Goal: Transaction & Acquisition: Purchase product/service

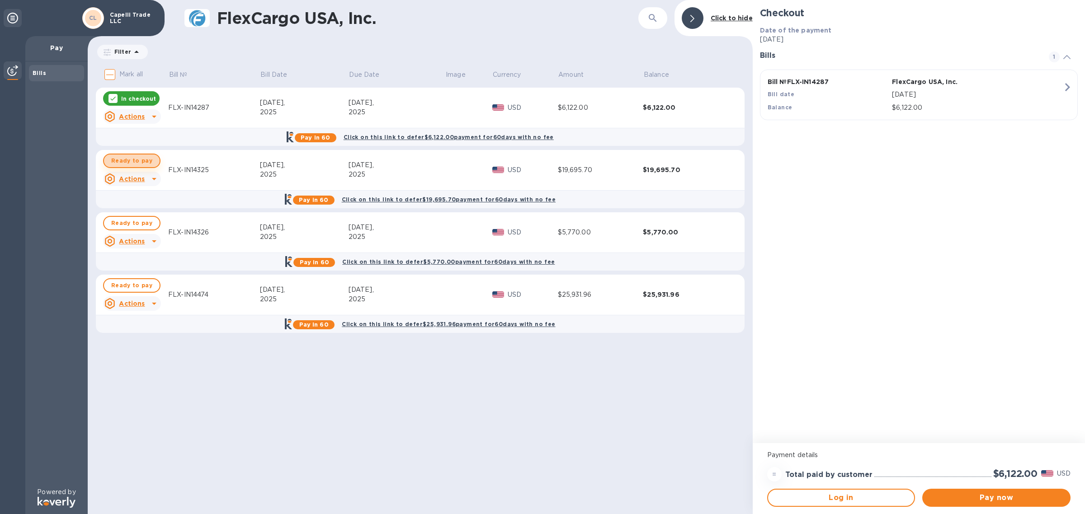
click at [132, 157] on span "Ready to pay" at bounding box center [131, 161] width 41 height 11
click at [127, 97] on p "In checkout" at bounding box center [138, 99] width 35 height 8
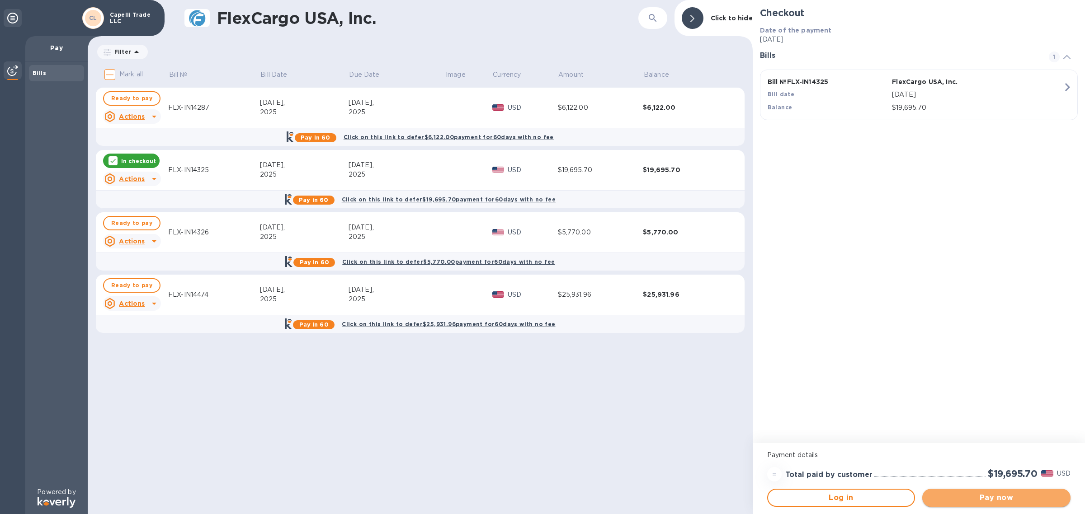
click at [868, 411] on span "Pay now" at bounding box center [997, 498] width 134 height 11
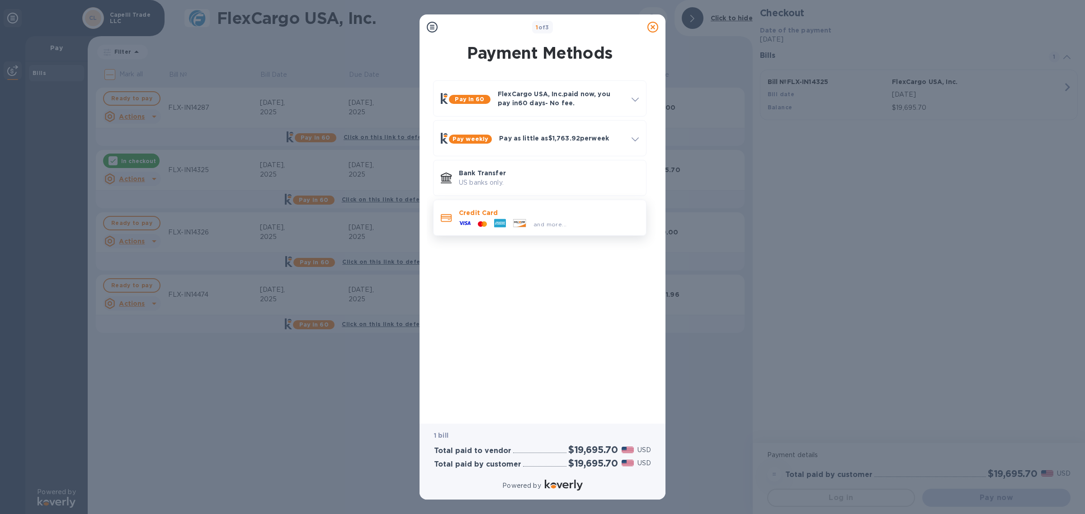
click at [545, 225] on span "and more..." at bounding box center [549, 224] width 33 height 7
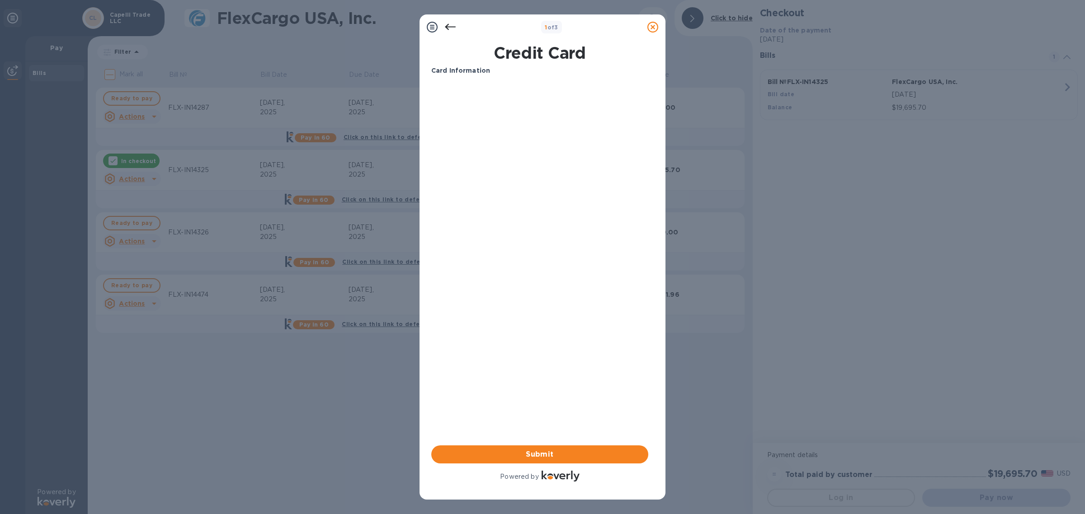
click at [453, 26] on icon at bounding box center [450, 27] width 11 height 6
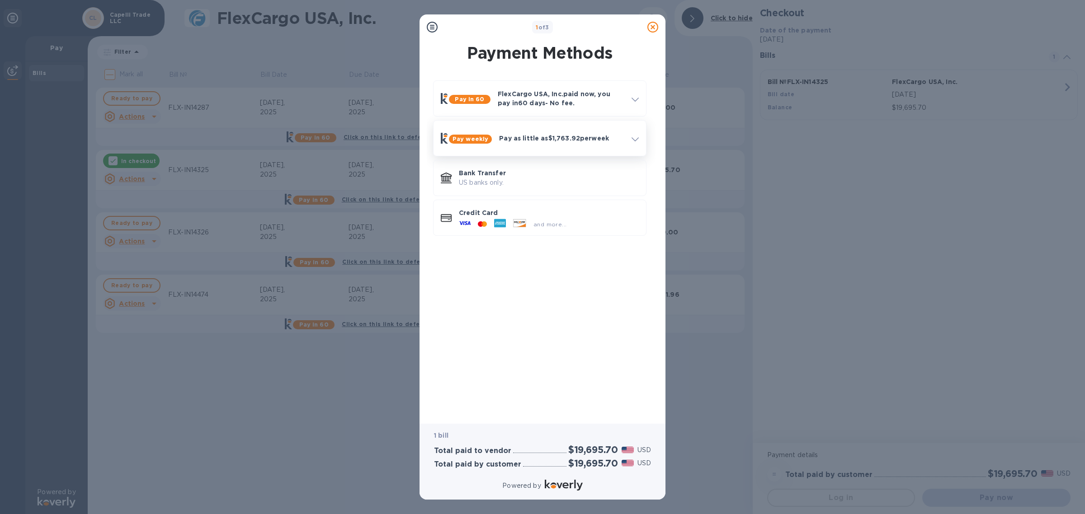
click at [602, 141] on p "Pay as little as $1,763.92 per week" at bounding box center [561, 138] width 125 height 9
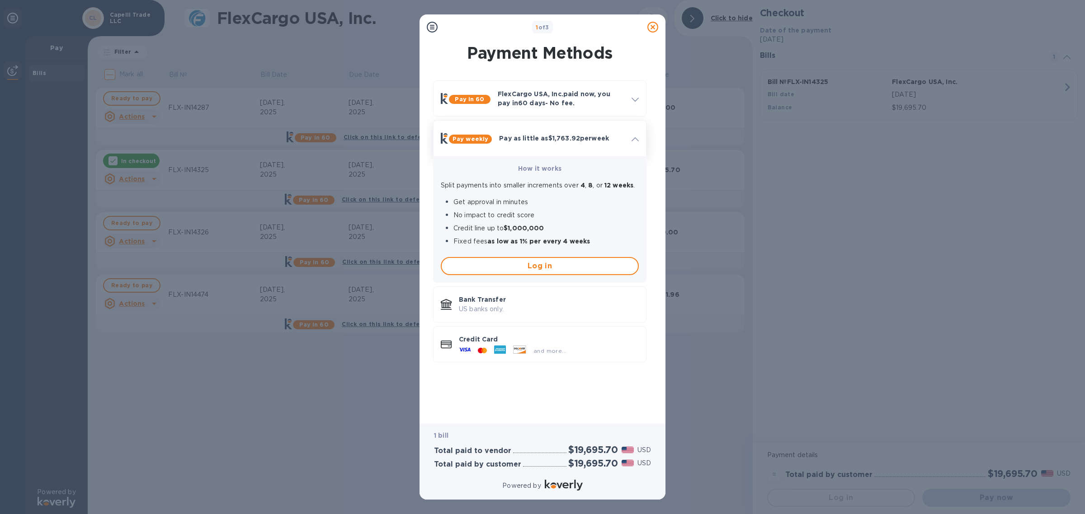
click at [602, 141] on p "Pay as little as $1,763.92 per week" at bounding box center [561, 138] width 125 height 9
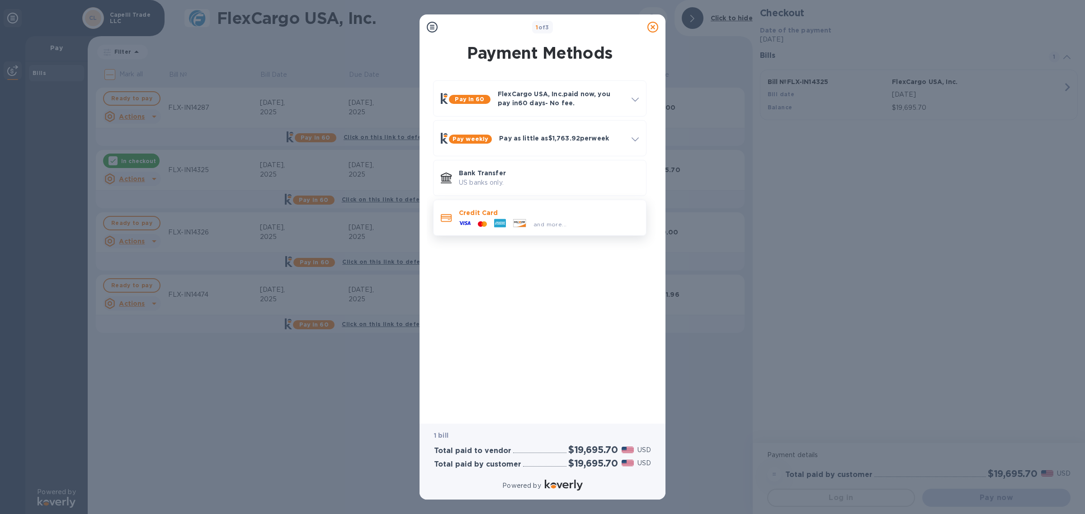
click at [575, 233] on div "Credit Card and more..." at bounding box center [539, 218] width 213 height 36
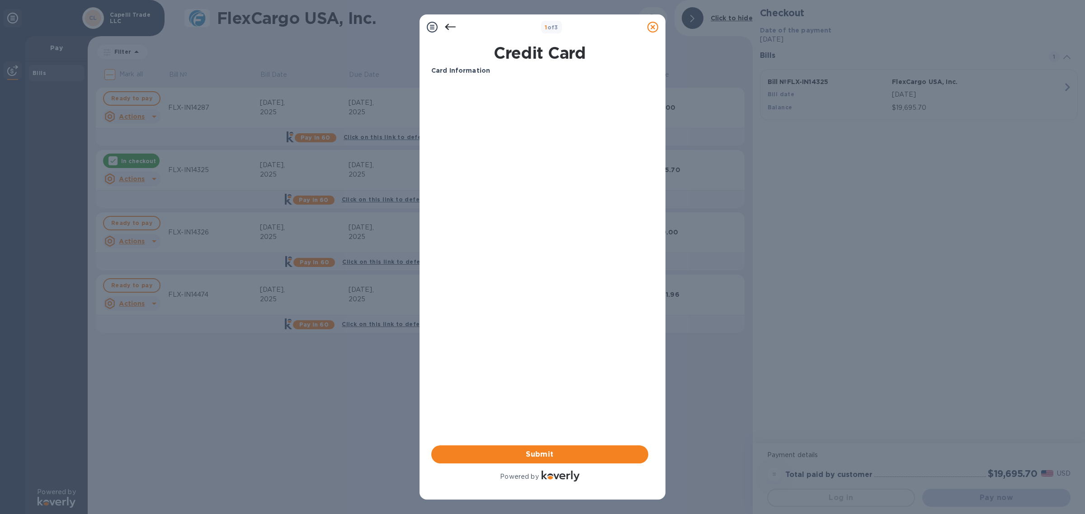
click at [450, 22] on icon at bounding box center [450, 27] width 11 height 11
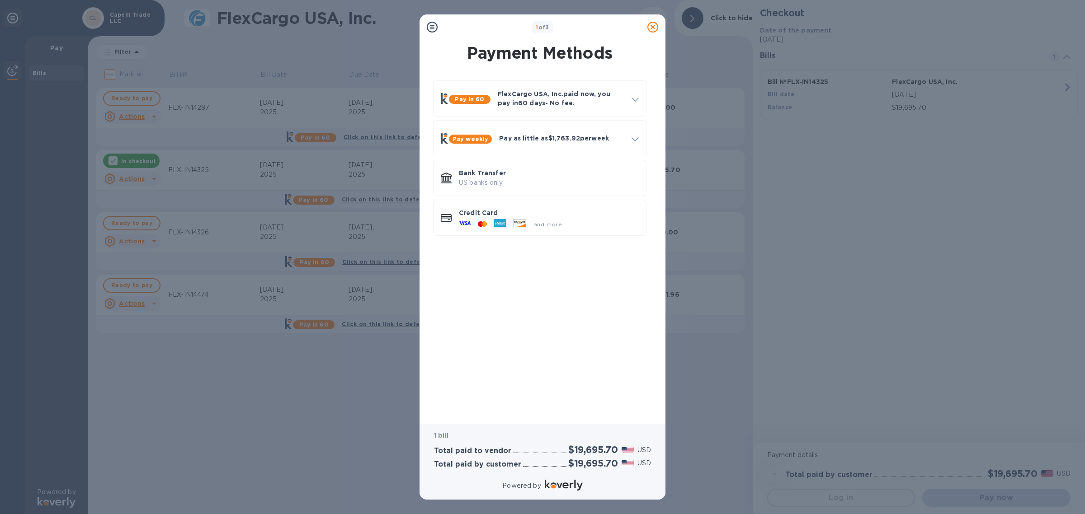
click at [431, 27] on icon at bounding box center [432, 27] width 11 height 11
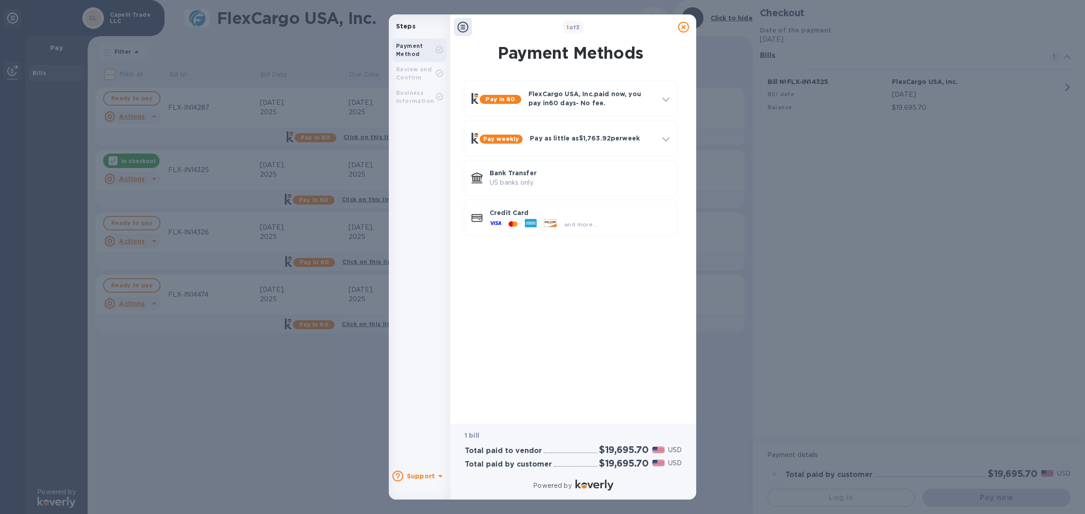
click at [571, 344] on div "Pay in 60 FlexCargo USA, Inc. paid now, you pay [DATE] - No fee. Apply to pay F…" at bounding box center [570, 244] width 231 height 342
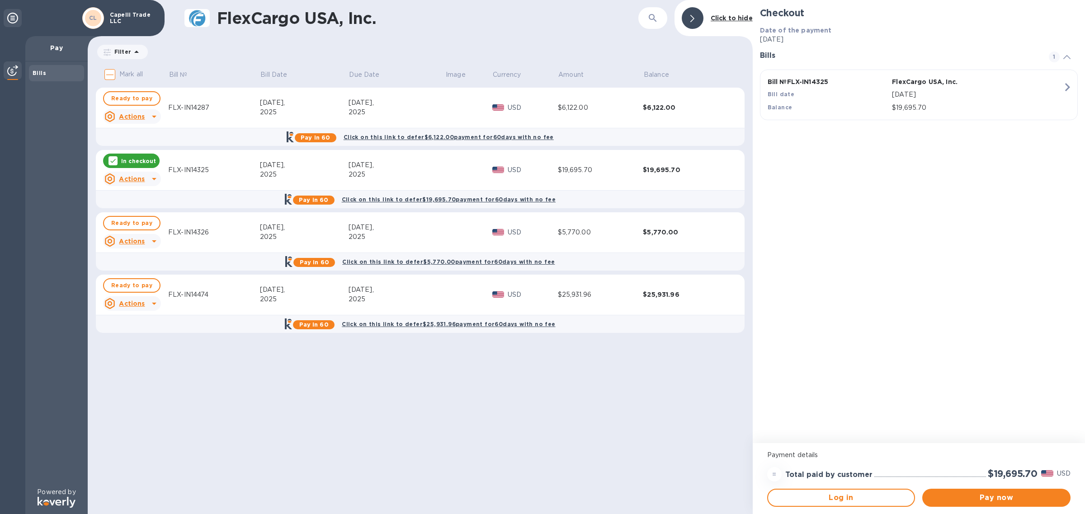
drag, startPoint x: 1059, startPoint y: 87, endPoint x: 210, endPoint y: -66, distance: 862.8
click at [210, 0] on html "[PERSON_NAME] Trade LLC Pay Bills Powered by FlexCargo USA, Inc. ​ Click to hid…" at bounding box center [542, 257] width 1085 height 514
